Goal: Task Accomplishment & Management: Use online tool/utility

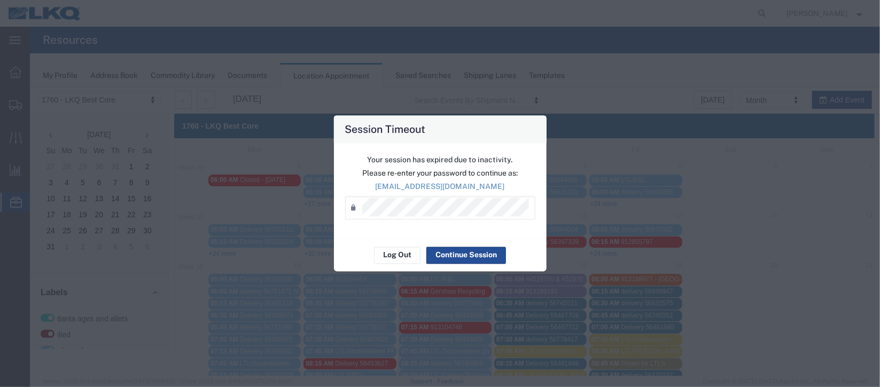
scroll to position [240, 0]
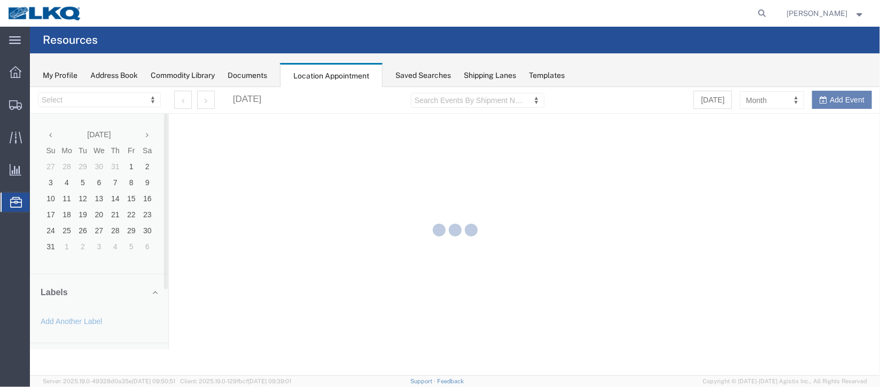
select select "27634"
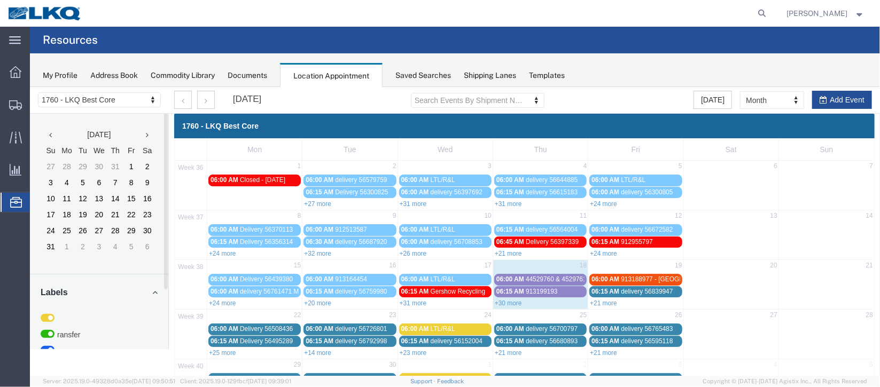
drag, startPoint x: 502, startPoint y: 301, endPoint x: 495, endPoint y: 301, distance: 6.9
click at [502, 301] on link "+30 more" at bounding box center [507, 302] width 27 height 7
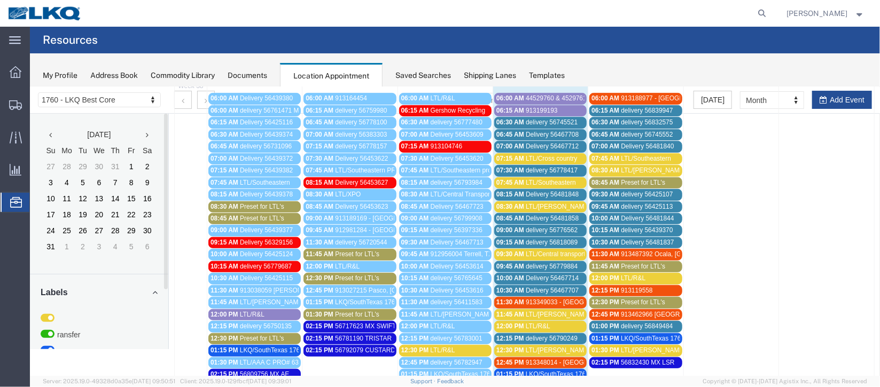
scroll to position [160, 0]
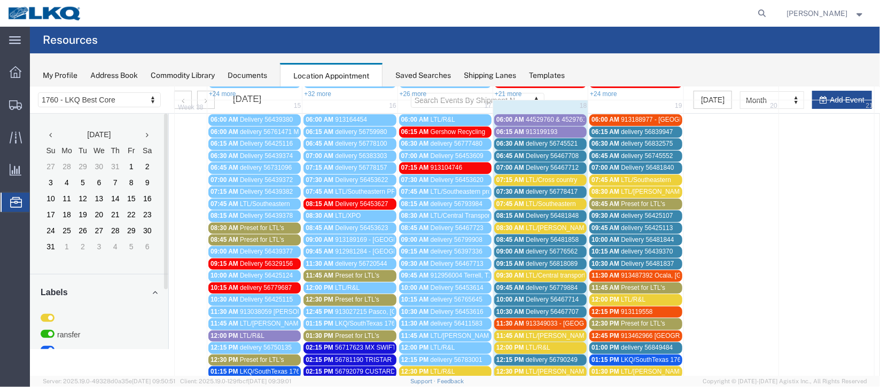
click at [548, 118] on span "44529760 & 4529761" at bounding box center [555, 118] width 61 height 7
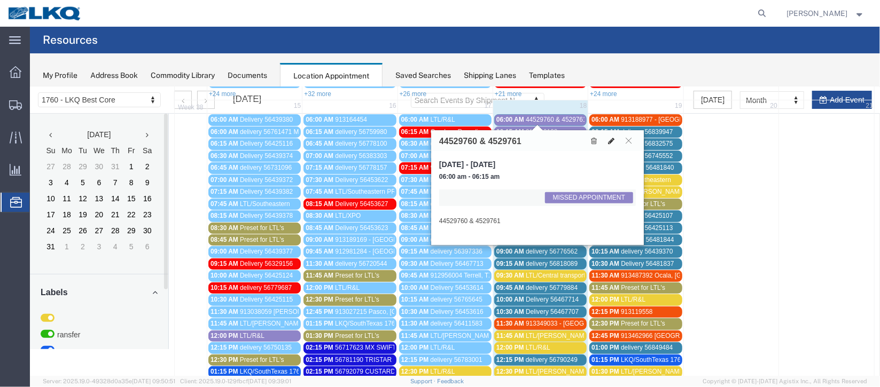
click at [614, 138] on button at bounding box center [610, 140] width 15 height 11
select select "1"
select select "100"
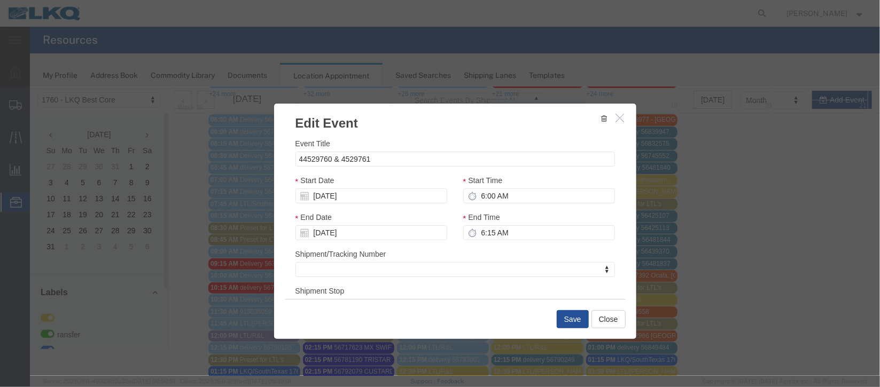
scroll to position [131, 0]
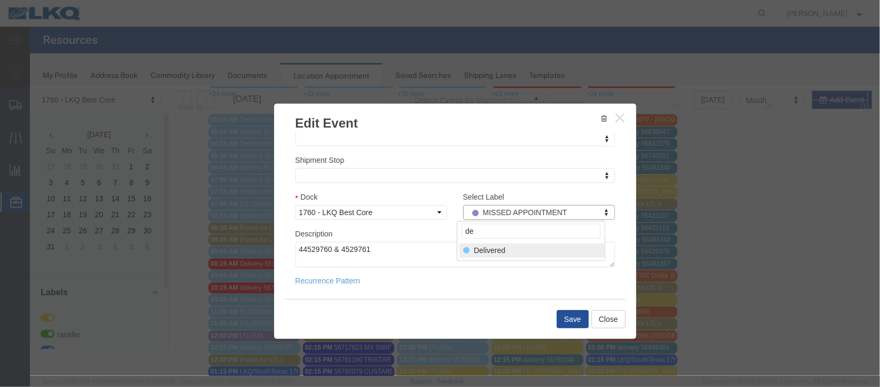
type input "de"
select select "40"
click at [572, 318] on button "Save" at bounding box center [572, 319] width 32 height 18
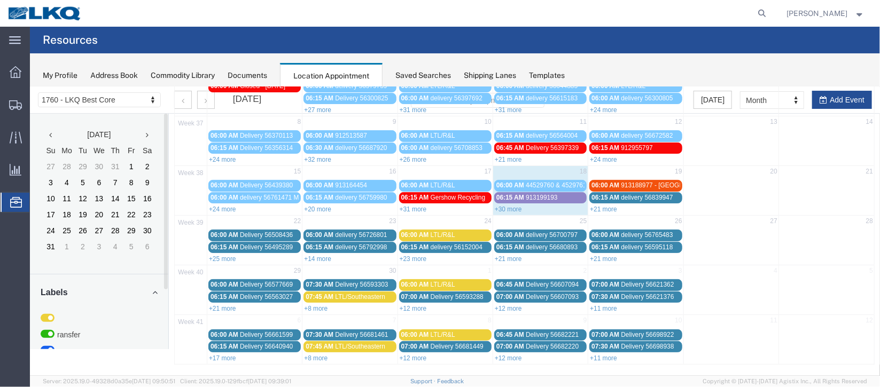
scroll to position [0, 0]
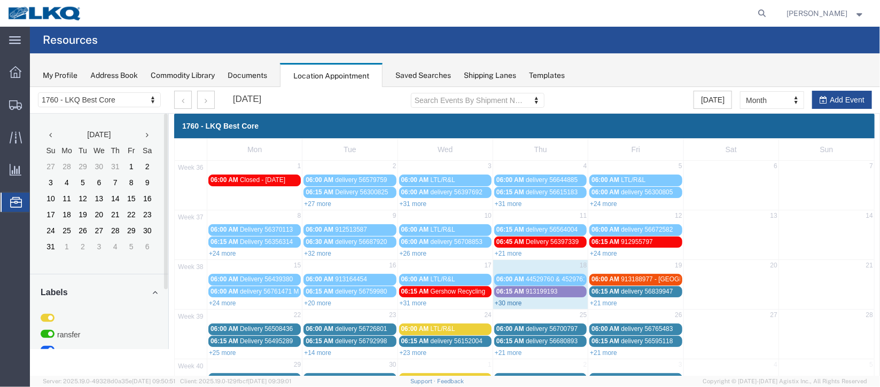
click at [511, 300] on link "+30 more" at bounding box center [507, 302] width 27 height 7
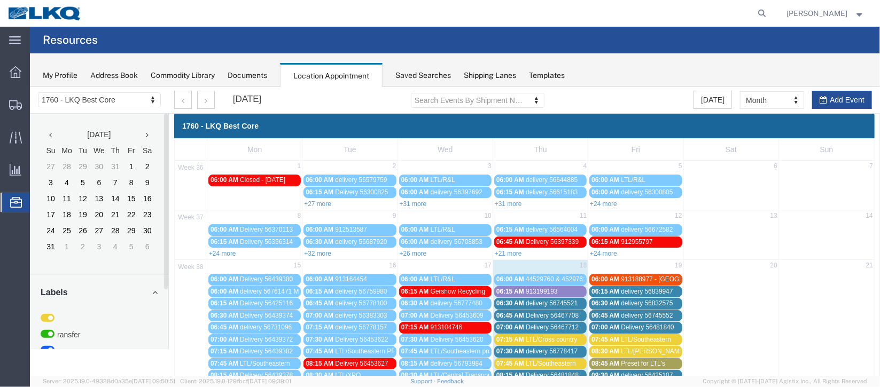
scroll to position [80, 0]
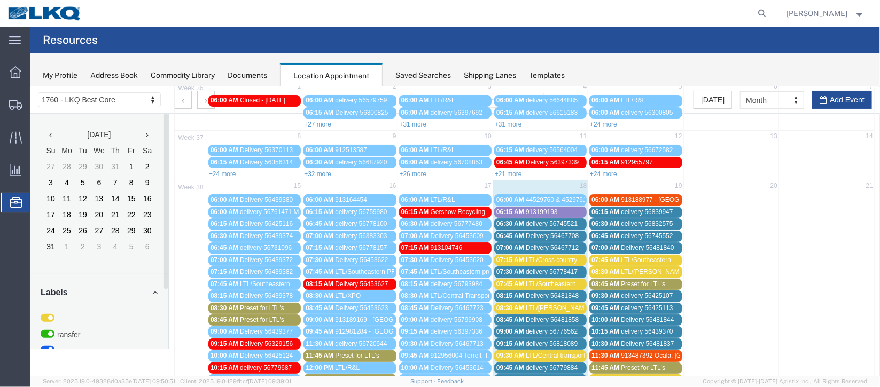
click at [542, 232] on span "Delivery 56467708" at bounding box center [551, 235] width 53 height 7
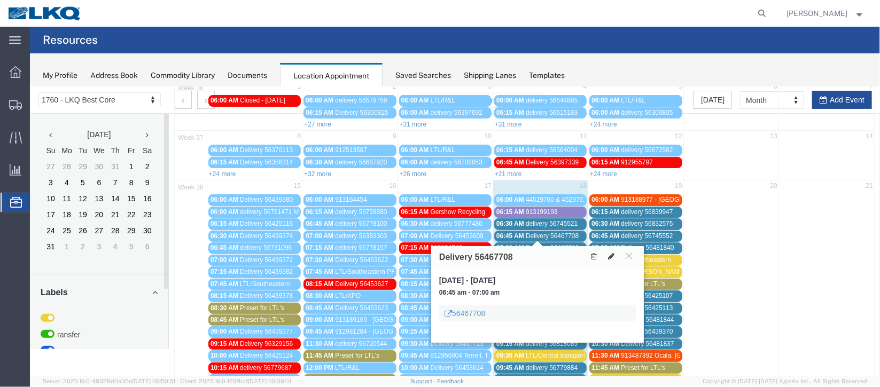
click at [608, 260] on button at bounding box center [610, 255] width 15 height 11
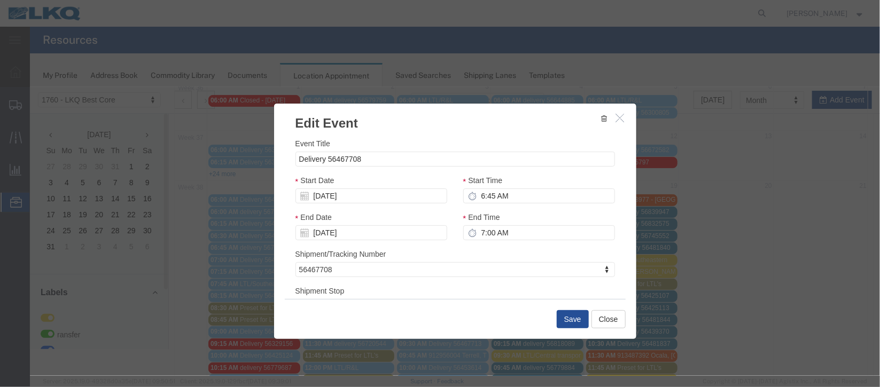
select select
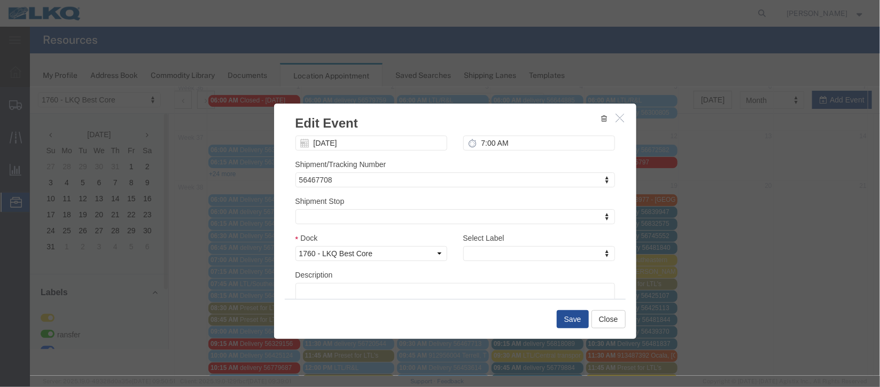
scroll to position [136, 0]
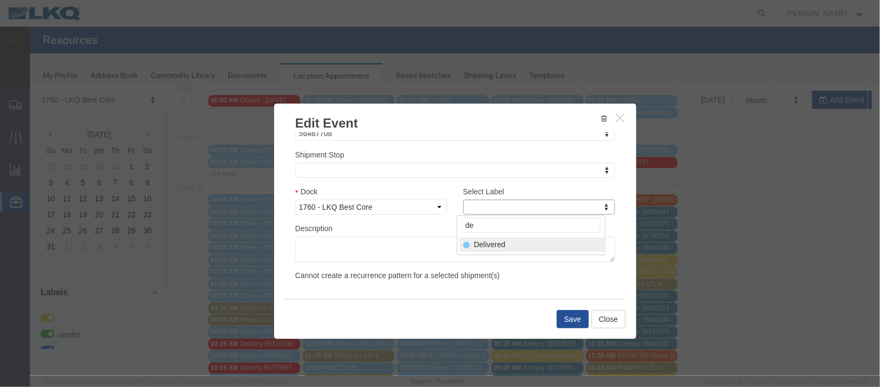
type input "de"
select select "40"
click at [576, 314] on button "Save" at bounding box center [572, 319] width 32 height 18
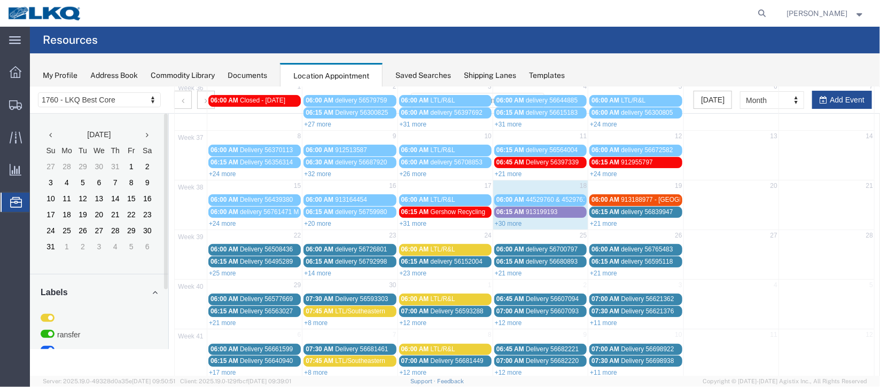
scroll to position [0, 0]
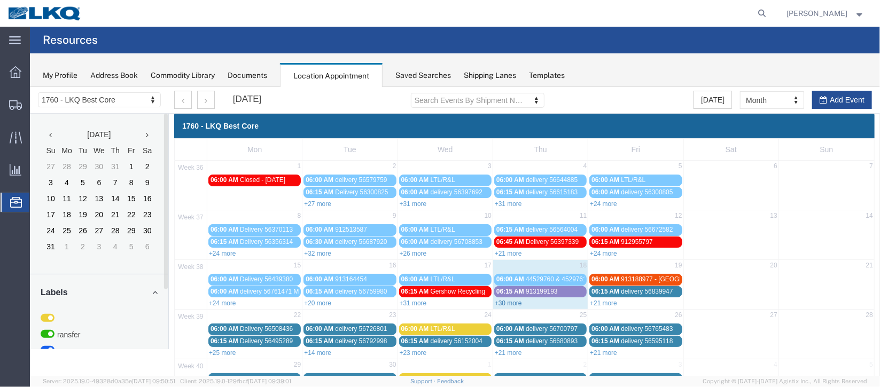
click at [512, 299] on link "+30 more" at bounding box center [507, 302] width 27 height 7
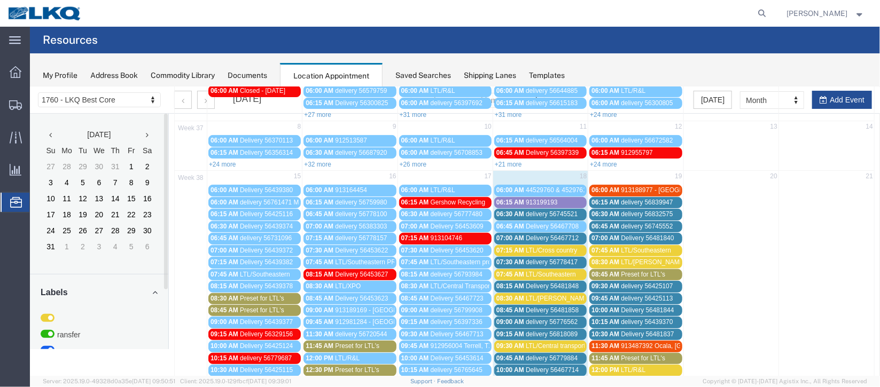
scroll to position [160, 0]
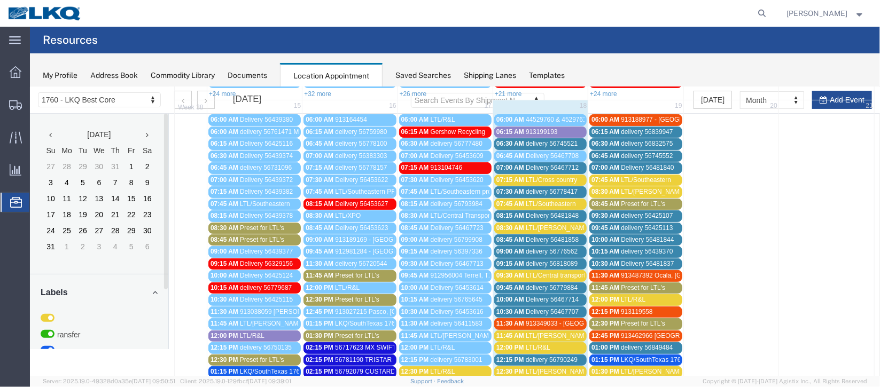
click at [547, 188] on span "delivery 56778417" at bounding box center [551, 190] width 52 height 7
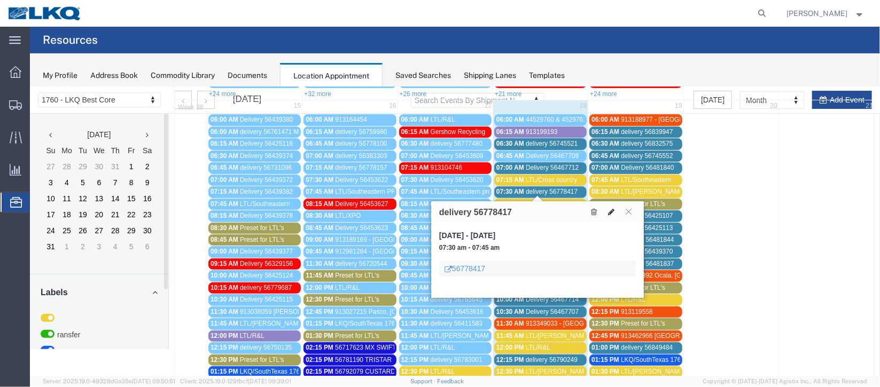
click at [611, 213] on icon at bounding box center [610, 211] width 6 height 7
select select "100"
select select "1"
select select
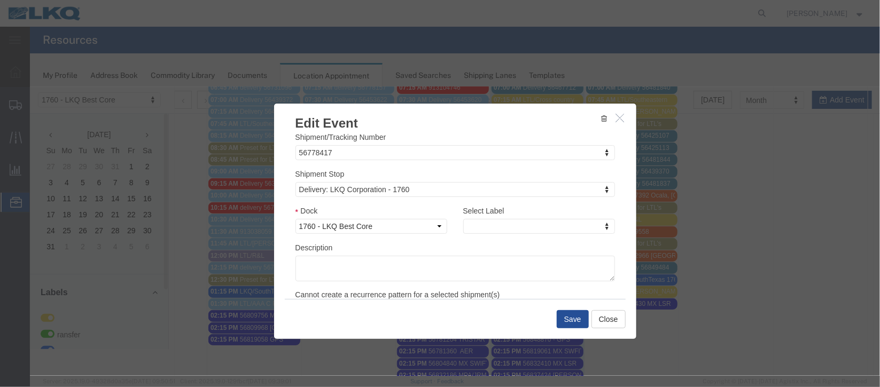
scroll to position [136, 0]
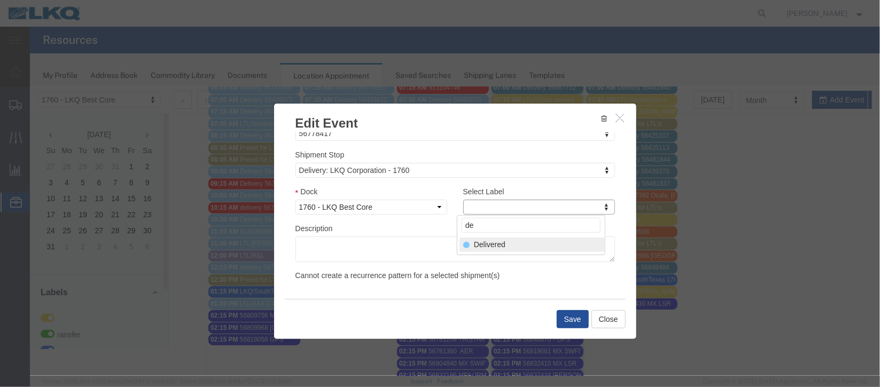
type input "de"
select select "40"
click at [561, 324] on button "Save" at bounding box center [572, 319] width 32 height 18
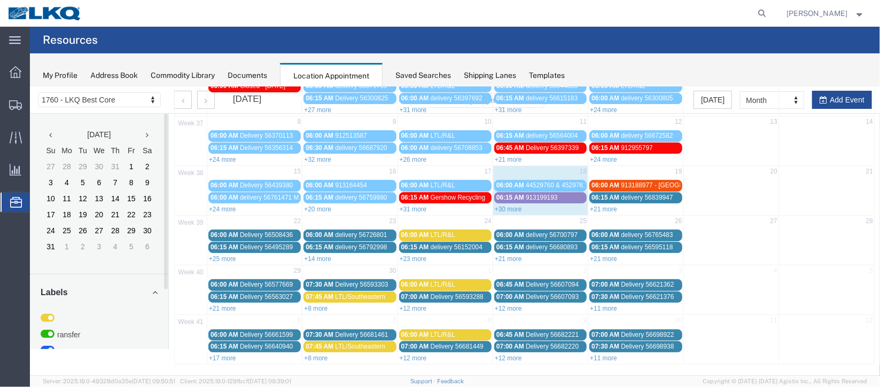
scroll to position [0, 0]
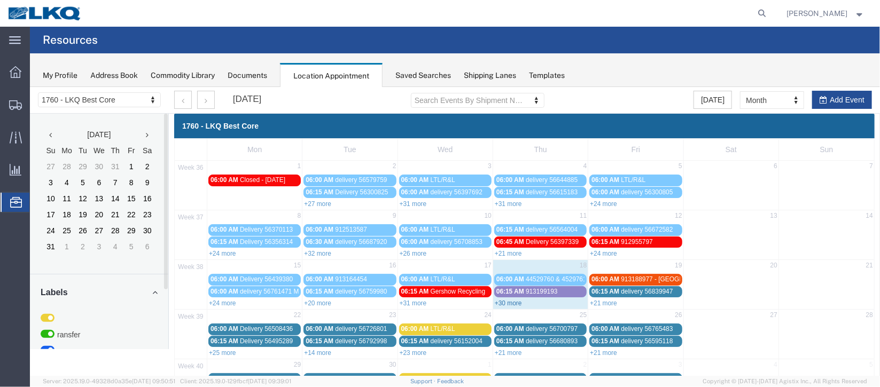
click at [503, 301] on link "+30 more" at bounding box center [507, 302] width 27 height 7
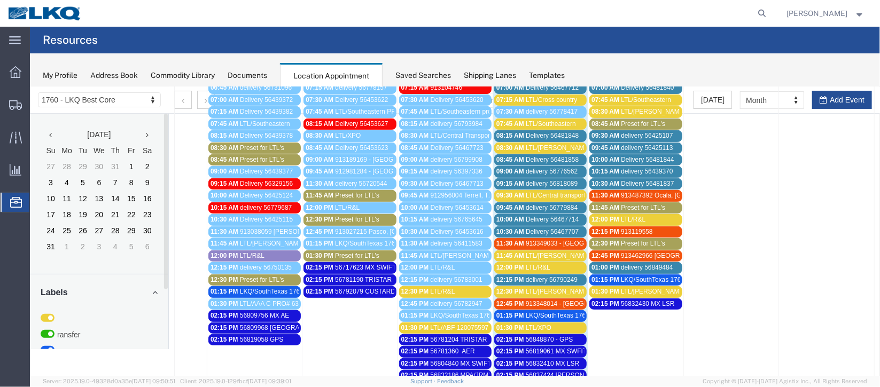
scroll to position [160, 0]
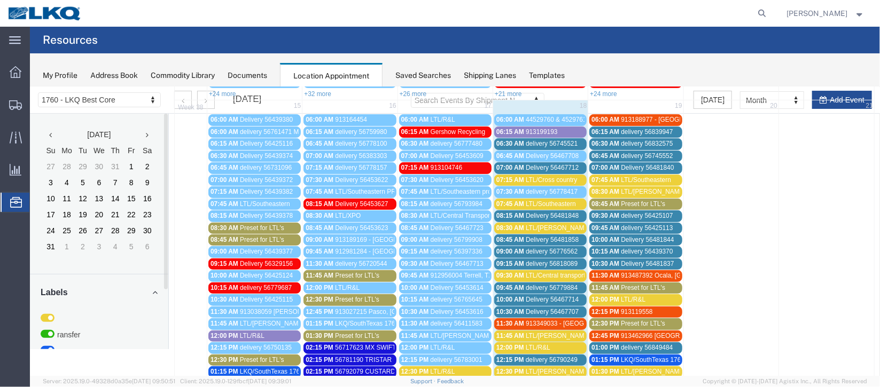
click at [545, 142] on span "delivery 56745521" at bounding box center [551, 142] width 52 height 7
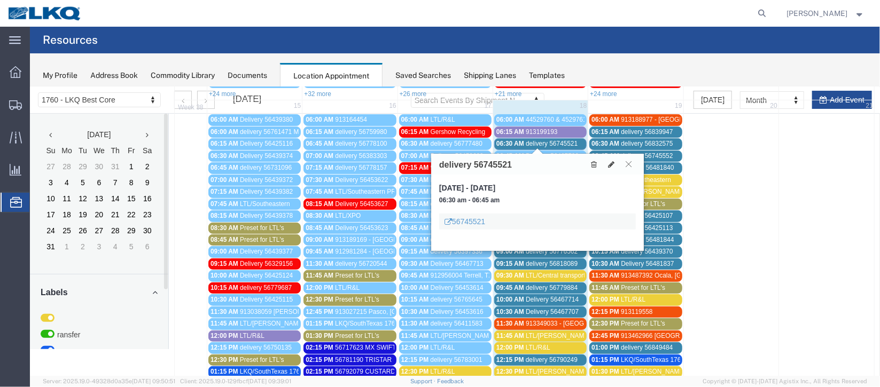
click at [630, 167] on button at bounding box center [628, 164] width 14 height 10
